Goal: Task Accomplishment & Management: Complete application form

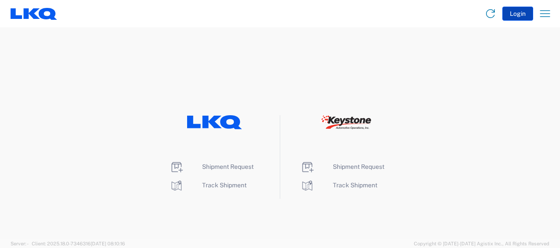
click at [518, 13] on button "Login" at bounding box center [517, 14] width 31 height 14
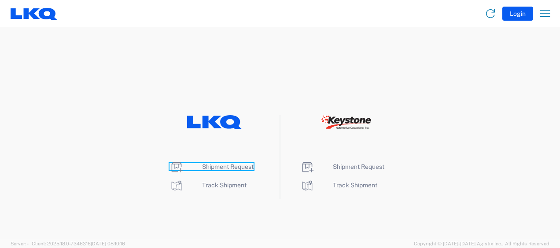
click at [227, 163] on span "Shipment Request" at bounding box center [227, 166] width 51 height 7
